Goal: Task Accomplishment & Management: Use online tool/utility

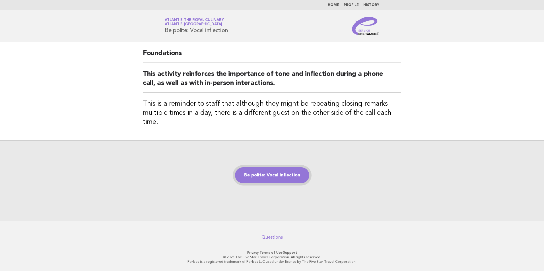
click at [290, 169] on link "Be polite: Vocal inflection" at bounding box center [272, 176] width 74 height 16
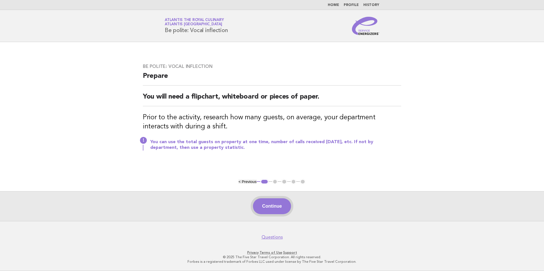
click at [285, 205] on button "Continue" at bounding box center [272, 207] width 38 height 16
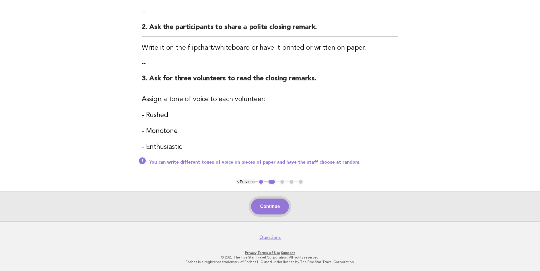
click at [277, 206] on button "Continue" at bounding box center [270, 207] width 38 height 16
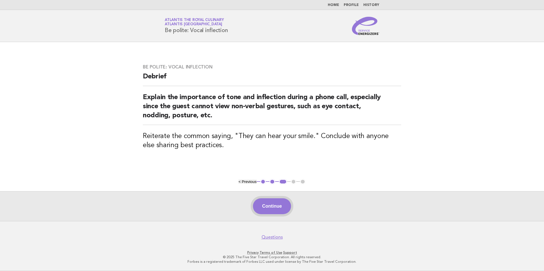
click at [277, 199] on button "Continue" at bounding box center [272, 207] width 38 height 16
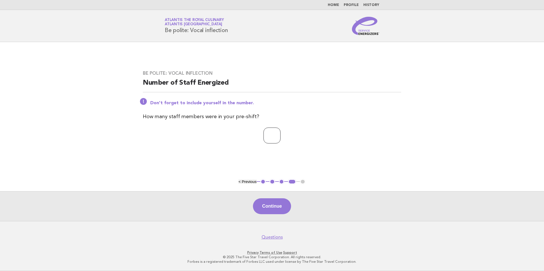
click at [280, 134] on input "*" at bounding box center [271, 136] width 17 height 16
click at [280, 133] on input "*" at bounding box center [271, 136] width 17 height 16
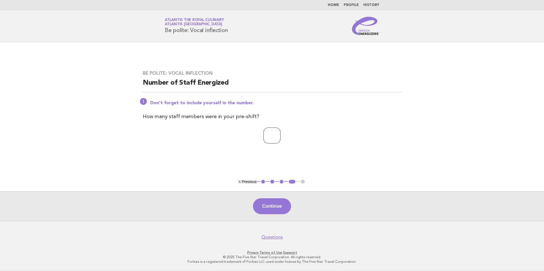
click at [280, 133] on input "*" at bounding box center [271, 136] width 17 height 16
type input "*"
click at [280, 133] on input "*" at bounding box center [271, 136] width 17 height 16
click at [280, 210] on button "Continue" at bounding box center [272, 207] width 38 height 16
